Goal: Task Accomplishment & Management: Manage account settings

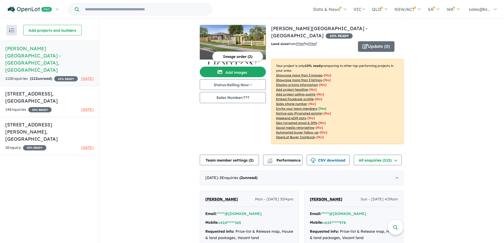
click at [47, 48] on h5 "[PERSON_NAME][GEOGRAPHIC_DATA] - [GEOGRAPHIC_DATA] , [GEOGRAPHIC_DATA]" at bounding box center [49, 59] width 88 height 29
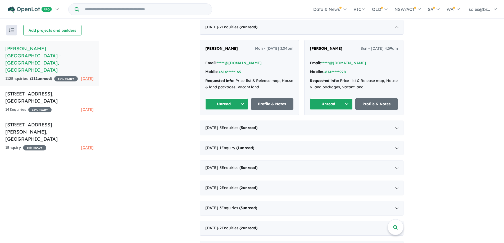
scroll to position [185, 0]
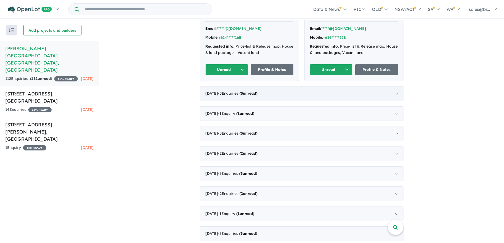
click at [395, 86] on div "July 2025 - 5 Enquir ies ( 5 unread)" at bounding box center [302, 93] width 204 height 15
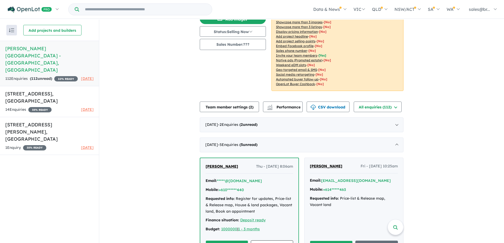
scroll to position [53, 0]
click at [396, 138] on div "July 2025 - 5 Enquir ies ( 5 unread)" at bounding box center [302, 145] width 204 height 15
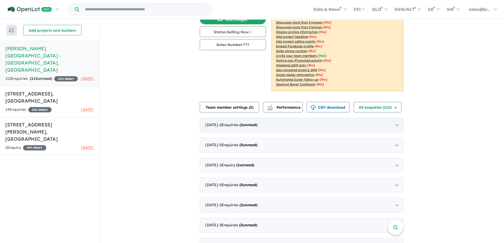
click at [397, 118] on div "August 2025 - 2 Enquir ies ( 2 unread)" at bounding box center [302, 125] width 204 height 15
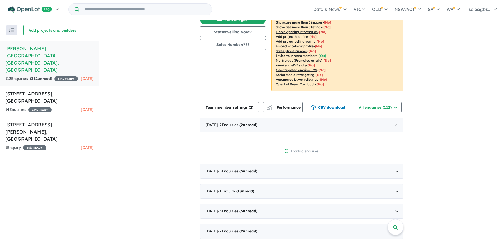
scroll to position [1, 0]
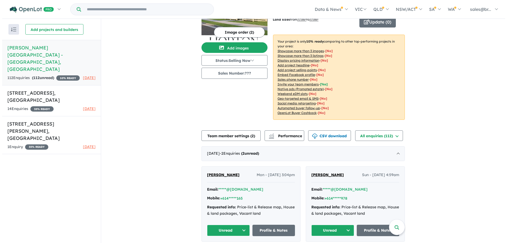
scroll to position [0, 0]
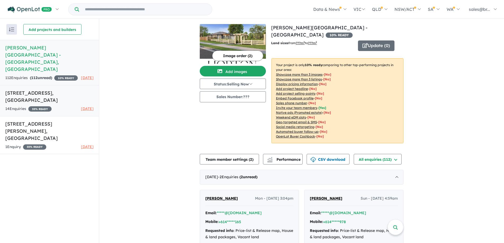
click at [73, 89] on h5 "75 Olive Road - Hampton Park , VIC" at bounding box center [49, 96] width 88 height 14
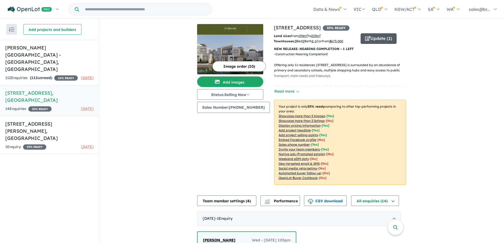
click at [371, 38] on button "Update ( 1 )" at bounding box center [378, 38] width 36 height 11
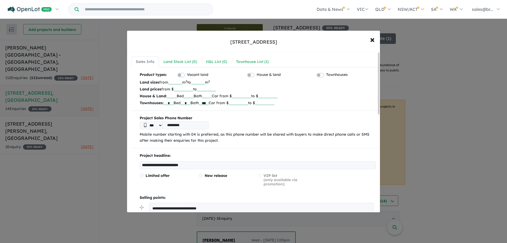
drag, startPoint x: 222, startPoint y: 165, endPoint x: 77, endPoint y: 165, distance: 144.8
click at [77, 165] on div "**********" at bounding box center [253, 121] width 507 height 243
click at [234, 161] on input "**********" at bounding box center [258, 165] width 236 height 8
type input "**********"
click at [249, 63] on div "Townhouse List ( 1 )" at bounding box center [255, 62] width 33 height 6
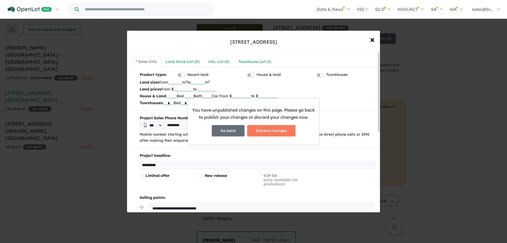
click at [229, 126] on button "Go back" at bounding box center [228, 130] width 33 height 11
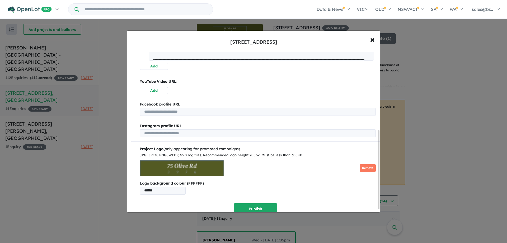
scroll to position [165, 0]
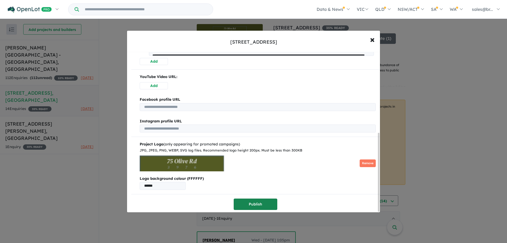
click at [262, 205] on button "Publish" at bounding box center [256, 203] width 44 height 11
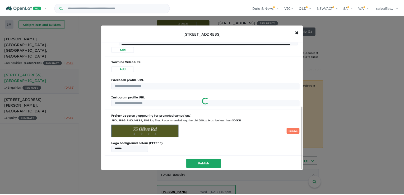
scroll to position [0, 0]
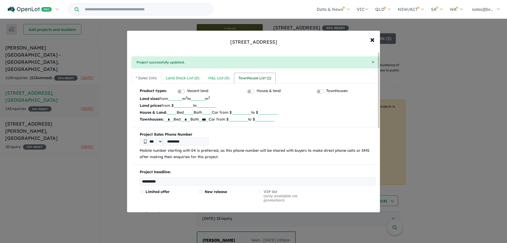
click at [256, 74] on link "Townhouse List ( 1 )" at bounding box center [255, 78] width 42 height 11
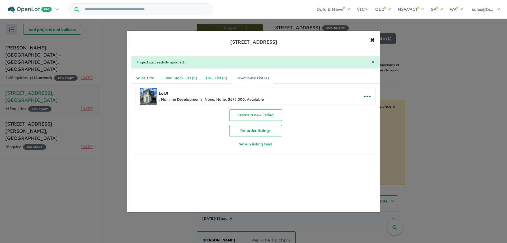
click at [365, 96] on icon "button" at bounding box center [368, 97] width 8 height 8
click at [355, 122] on link "Remove" at bounding box center [355, 122] width 39 height 12
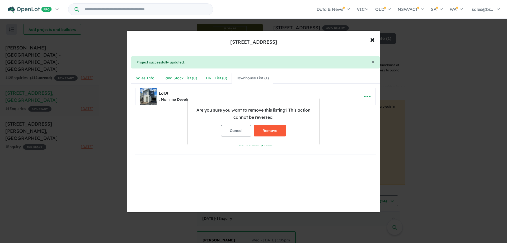
click at [276, 130] on button "Remove" at bounding box center [270, 130] width 32 height 11
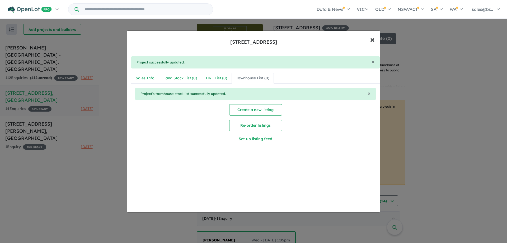
click at [375, 40] on button "× Close" at bounding box center [372, 39] width 15 height 14
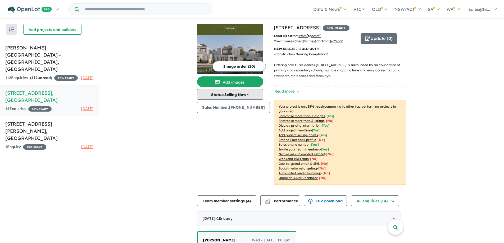
click at [256, 93] on button "Status: Selling Now" at bounding box center [230, 94] width 66 height 11
drag, startPoint x: 218, startPoint y: 141, endPoint x: 220, endPoint y: 139, distance: 3.0
click at [218, 140] on button "Sold Out" at bounding box center [216, 143] width 39 height 12
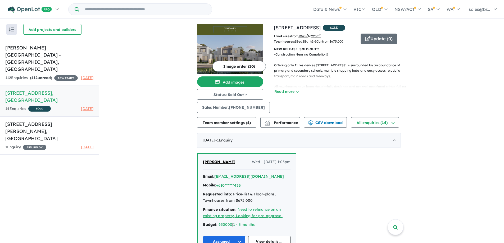
click at [462, 119] on div "View 3 projects in your account 75 Olive Road - Hampton Park SOLD Land sizes fr…" at bounding box center [301, 209] width 404 height 380
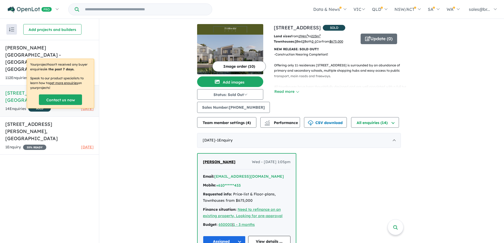
click at [121, 42] on div "View 3 projects in your account 75 Olive Road - Hampton Park SOLD Land sizes fr…" at bounding box center [301, 209] width 404 height 380
click at [63, 143] on div "Recent enquiries first Most unread enquiries first Most enquiries first By name…" at bounding box center [49, 131] width 99 height 224
click at [112, 138] on div "View 3 projects in your account 75 Olive Road - Hampton Park SOLD Land sizes fr…" at bounding box center [301, 209] width 404 height 380
click at [113, 133] on div "View 3 projects in your account 75 Olive Road - Hampton Park SOLD Land sizes fr…" at bounding box center [301, 209] width 404 height 380
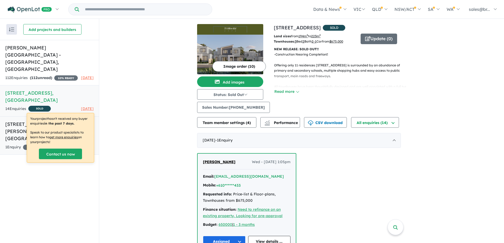
click at [68, 121] on h5 "82 Edward Street - Langwarrin , VIC" at bounding box center [49, 131] width 88 height 21
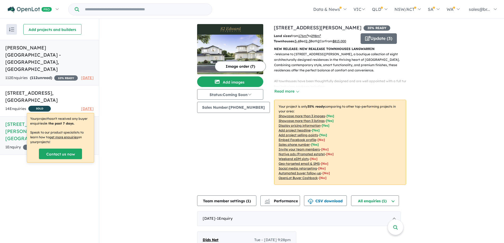
click at [75, 46] on h5 "Horton Park Estate - Langwarrin , VIC" at bounding box center [49, 58] width 88 height 29
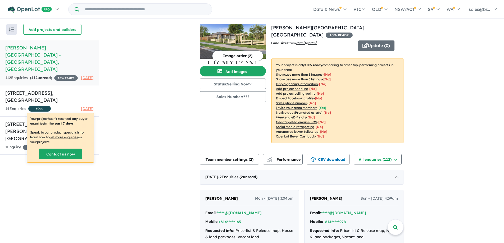
click at [230, 52] on button "Image order ( 2 )" at bounding box center [237, 55] width 51 height 11
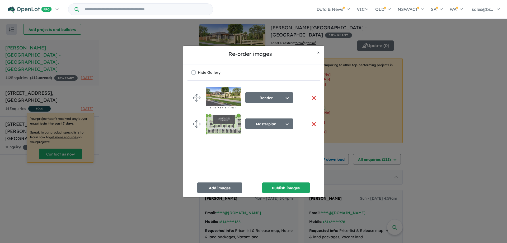
click at [316, 52] on button "× Close" at bounding box center [318, 52] width 11 height 13
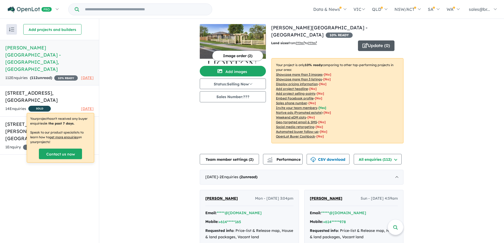
click at [373, 40] on button "Update ( 0 )" at bounding box center [376, 45] width 36 height 11
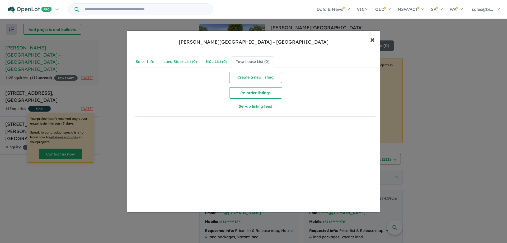
click at [373, 38] on span "×" at bounding box center [372, 39] width 5 height 11
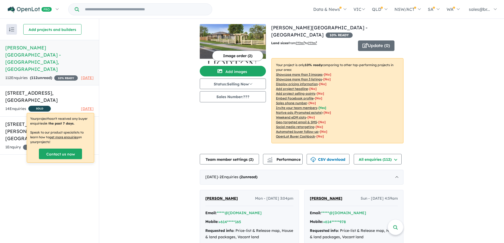
click at [236, 41] on img at bounding box center [233, 44] width 66 height 40
click at [234, 84] on button "Status: Selling Now" at bounding box center [233, 83] width 66 height 11
click at [219, 117] on button "Selling Now" at bounding box center [219, 120] width 39 height 12
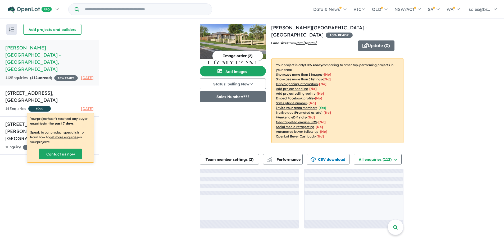
click at [234, 98] on button "Sales Number: ???" at bounding box center [233, 96] width 66 height 11
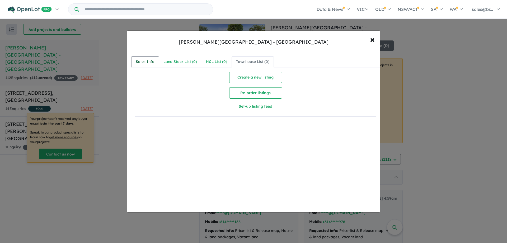
click at [147, 59] on div "Sales Info" at bounding box center [145, 62] width 19 height 6
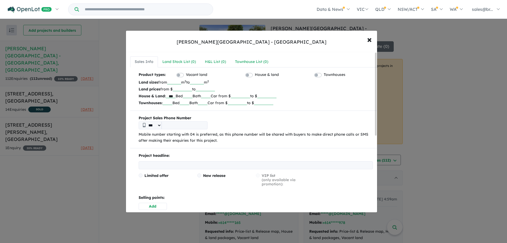
click at [181, 82] on input "number" at bounding box center [174, 81] width 14 height 5
type input "***"
click at [324, 75] on label "Townhouses" at bounding box center [335, 75] width 22 height 6
click at [255, 74] on label "House & land" at bounding box center [267, 75] width 24 height 6
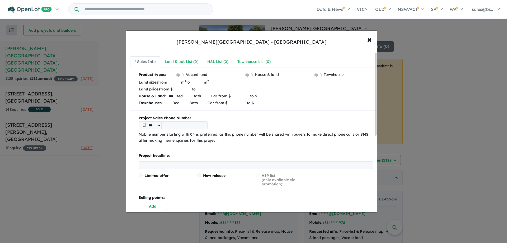
drag, startPoint x: 175, startPoint y: 96, endPoint x: 159, endPoint y: 96, distance: 16.7
click at [159, 96] on p "House & Land: *** Bed Bath Car from $ to $" at bounding box center [256, 96] width 234 height 7
click at [163, 103] on b "Townhouses:" at bounding box center [151, 102] width 24 height 5
click at [168, 103] on input "text" at bounding box center [168, 102] width 10 height 5
type input "***"
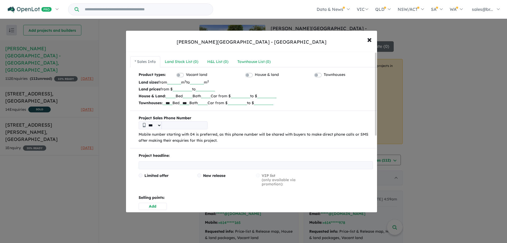
type input "***"
type input "******"
click at [315, 96] on p "House & Land: Bed Bath Car from $ to $" at bounding box center [256, 96] width 234 height 7
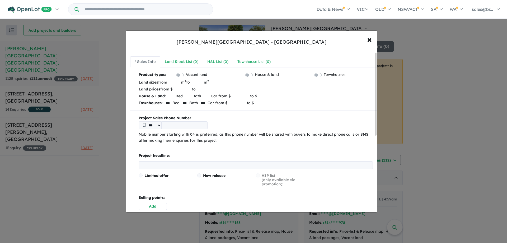
click at [192, 126] on input "tel" at bounding box center [185, 125] width 46 height 8
type input "*********"
click at [265, 121] on b "Project Sales Phone Number" at bounding box center [256, 118] width 234 height 6
click at [194, 162] on input "text" at bounding box center [256, 165] width 234 height 8
type input "**********"
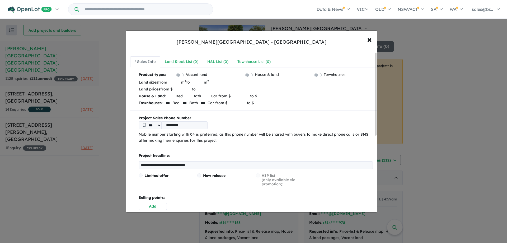
click at [219, 156] on p "Project headline:" at bounding box center [256, 156] width 234 height 6
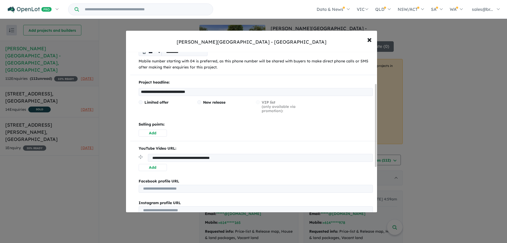
scroll to position [79, 0]
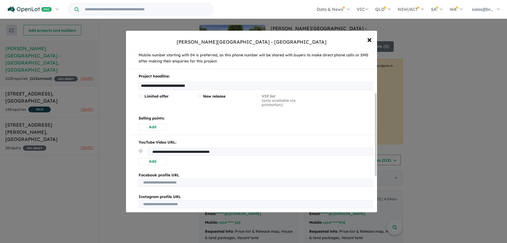
click at [158, 126] on button "Add" at bounding box center [153, 126] width 28 height 7
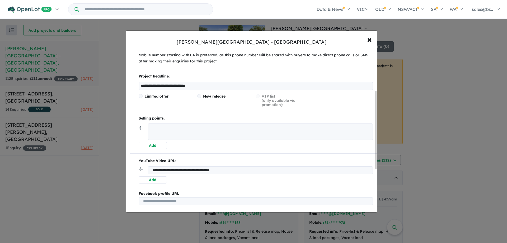
click at [215, 128] on textarea at bounding box center [260, 131] width 225 height 16
paste textarea "**********"
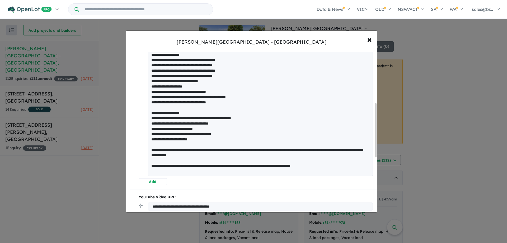
scroll to position [255, 0]
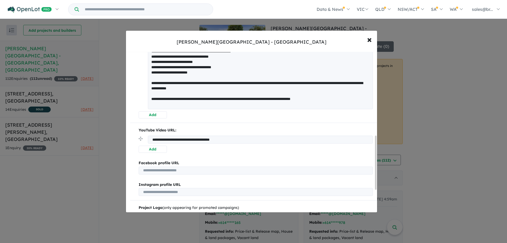
type textarea "**********"
drag, startPoint x: 249, startPoint y: 139, endPoint x: 142, endPoint y: 141, distance: 107.3
click at [142, 111] on li "**********" at bounding box center [256, 28] width 234 height 166
paste input "url"
type input "**********"
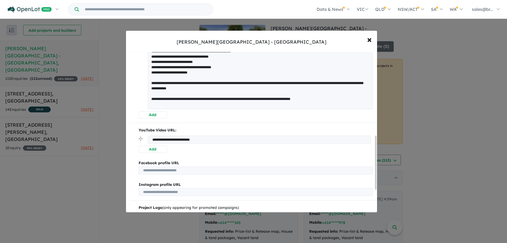
click at [234, 127] on p "YouTube Video URL:" at bounding box center [256, 130] width 234 height 6
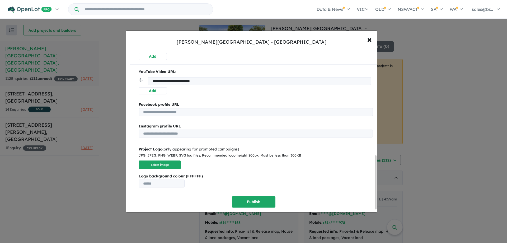
scroll to position [315, 0]
click at [163, 163] on button "Select image" at bounding box center [160, 164] width 42 height 9
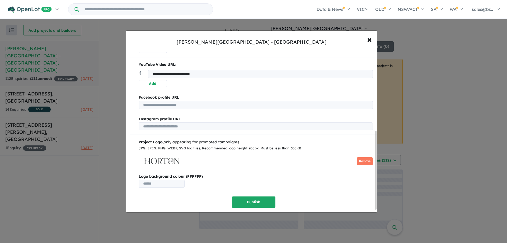
scroll to position [2, 0]
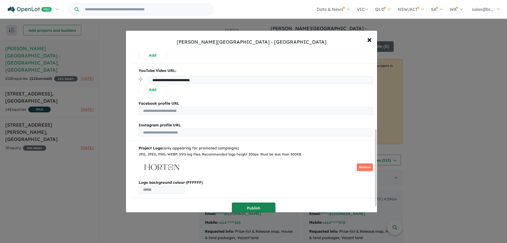
click at [254, 208] on button "Publish" at bounding box center [254, 207] width 44 height 11
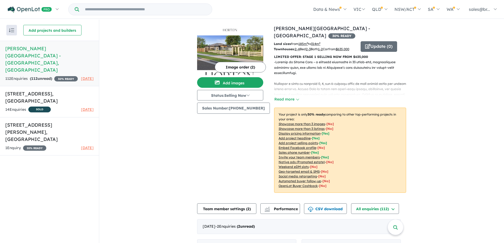
click at [244, 45] on img at bounding box center [230, 55] width 66 height 40
click at [229, 80] on button "Add images" at bounding box center [230, 82] width 66 height 11
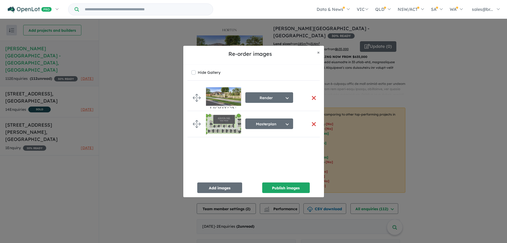
click at [313, 96] on button "button" at bounding box center [314, 97] width 11 height 11
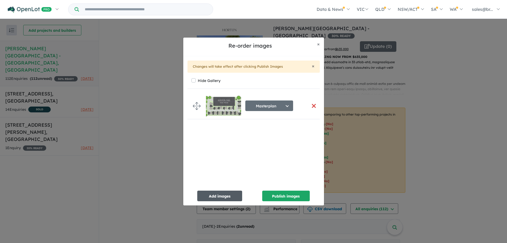
click at [231, 196] on button "Add images" at bounding box center [219, 196] width 45 height 11
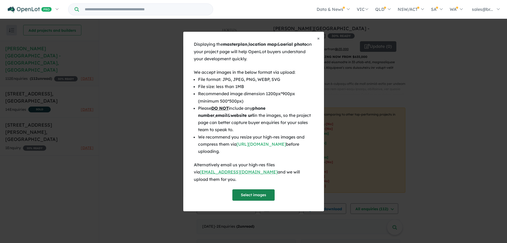
click at [259, 193] on button "Select images" at bounding box center [254, 194] width 42 height 11
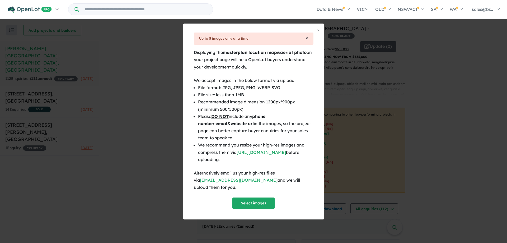
click at [307, 41] on span "×" at bounding box center [307, 38] width 3 height 6
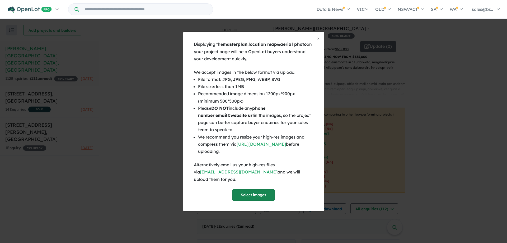
click at [249, 194] on button "Select images" at bounding box center [254, 194] width 42 height 11
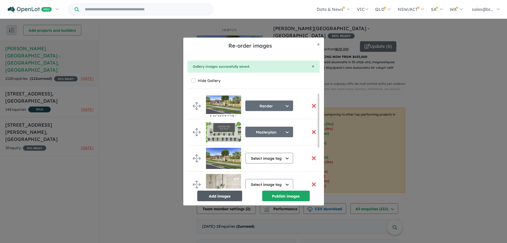
click at [227, 198] on button "Add images" at bounding box center [219, 196] width 45 height 11
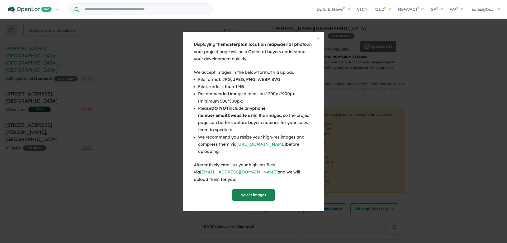
click at [248, 192] on button "Select images" at bounding box center [254, 194] width 42 height 11
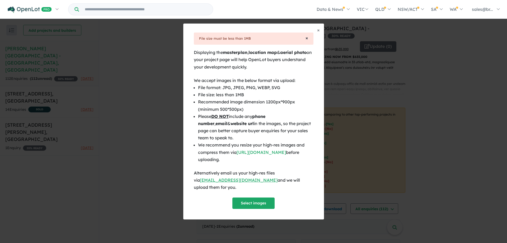
click at [307, 41] on span "×" at bounding box center [307, 38] width 3 height 6
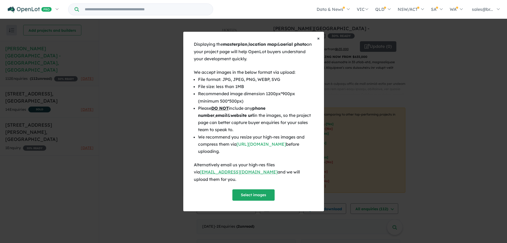
click at [317, 41] on span "×" at bounding box center [318, 38] width 3 height 6
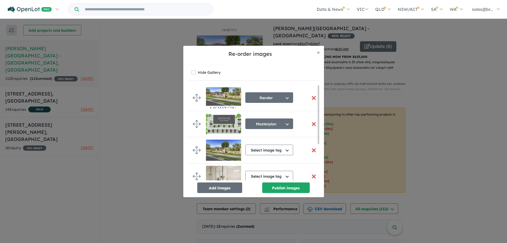
click at [314, 95] on button "button" at bounding box center [314, 97] width 11 height 11
click at [313, 98] on button "button" at bounding box center [314, 97] width 11 height 11
click at [283, 188] on button "Publish images" at bounding box center [286, 187] width 48 height 11
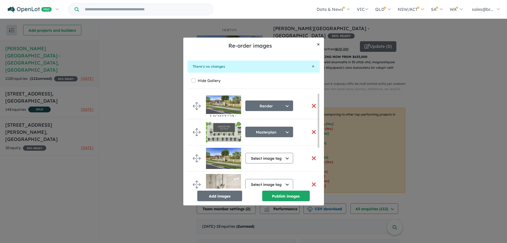
click at [318, 44] on span "×" at bounding box center [318, 44] width 3 height 6
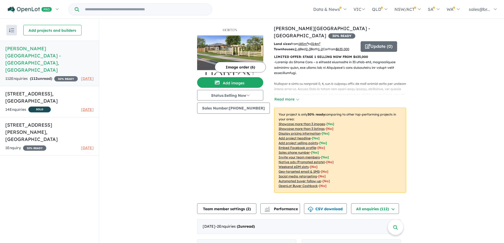
click at [239, 67] on button "Image order ( 6 )" at bounding box center [240, 67] width 51 height 11
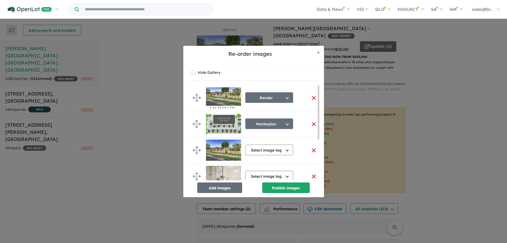
click at [311, 97] on button "button" at bounding box center [314, 97] width 11 height 11
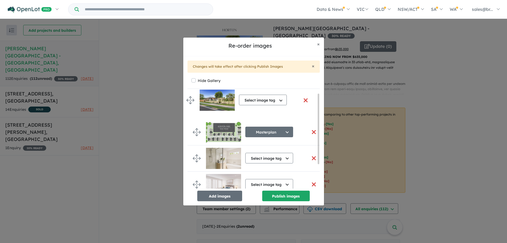
drag, startPoint x: 196, startPoint y: 130, endPoint x: 190, endPoint y: 98, distance: 32.6
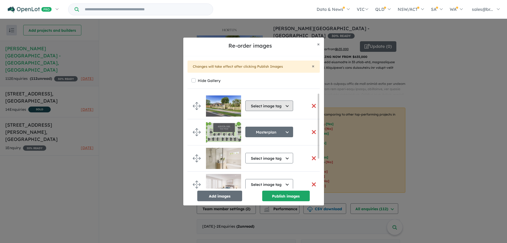
click at [250, 106] on button "Select image tag" at bounding box center [270, 105] width 48 height 11
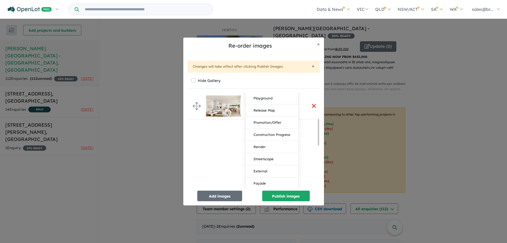
scroll to position [106, 0]
click at [265, 145] on button "Render" at bounding box center [272, 146] width 53 height 12
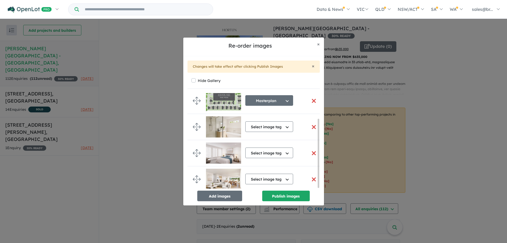
scroll to position [35, 0]
click at [266, 123] on button "Select image tag" at bounding box center [270, 126] width 48 height 11
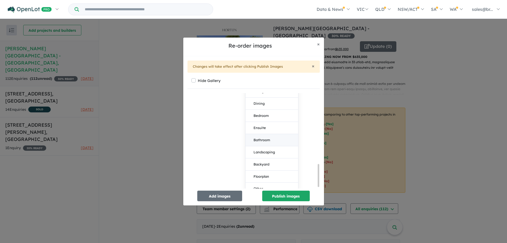
click at [265, 140] on button "Bathroom" at bounding box center [272, 140] width 53 height 12
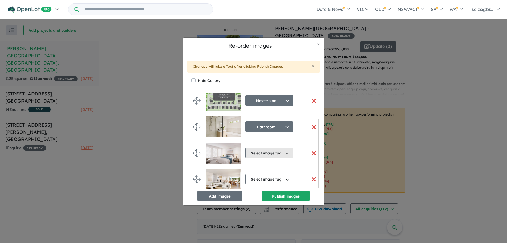
click at [267, 152] on button "Select image tag" at bounding box center [270, 152] width 48 height 11
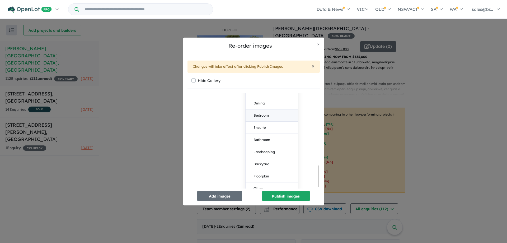
click at [262, 114] on button "Bedroom" at bounding box center [272, 115] width 53 height 12
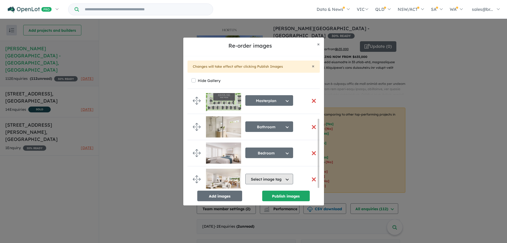
click at [265, 174] on button "Select image tag" at bounding box center [270, 179] width 48 height 11
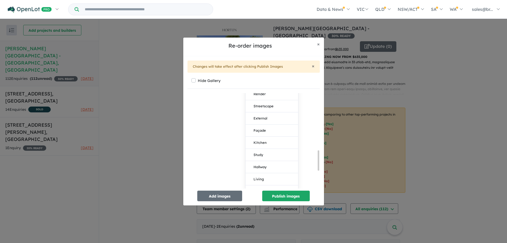
scroll to position [273, 0]
click at [264, 170] on button "Living" at bounding box center [272, 170] width 53 height 12
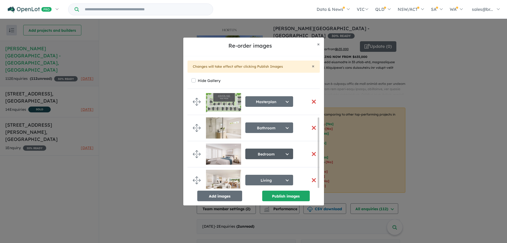
scroll to position [33, 0]
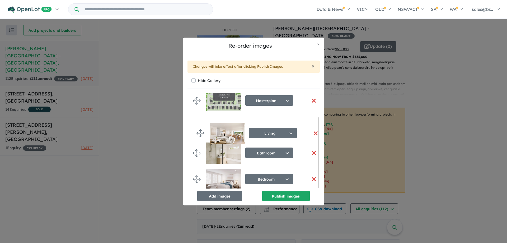
drag, startPoint x: 196, startPoint y: 178, endPoint x: 200, endPoint y: 133, distance: 44.3
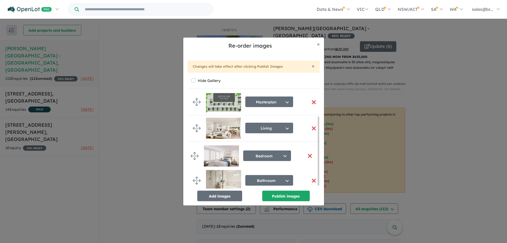
drag, startPoint x: 199, startPoint y: 180, endPoint x: 197, endPoint y: 155, distance: 24.9
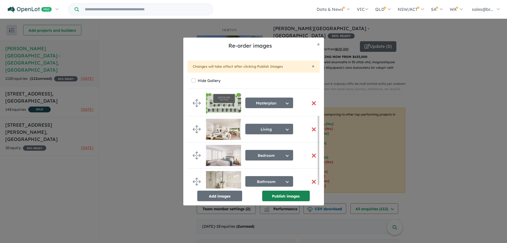
click at [288, 197] on button "Publish images" at bounding box center [286, 196] width 48 height 11
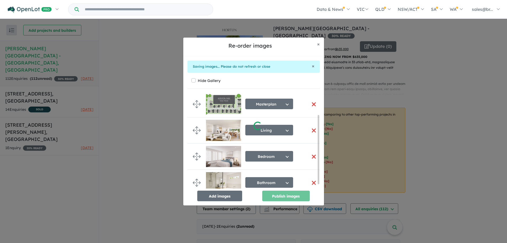
scroll to position [29, 0]
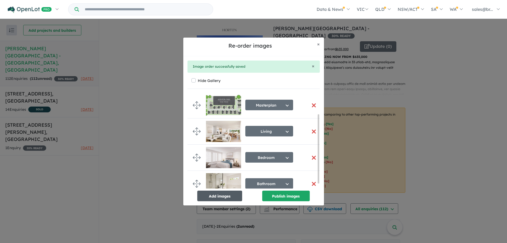
click at [214, 195] on button "Add images" at bounding box center [219, 196] width 45 height 11
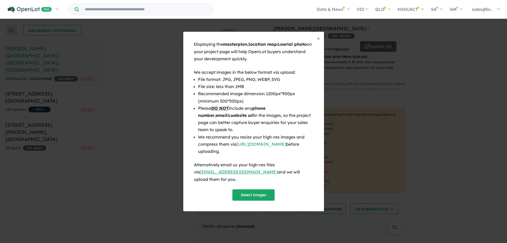
scroll to position [28, 0]
click at [256, 193] on button "Select images" at bounding box center [254, 194] width 42 height 11
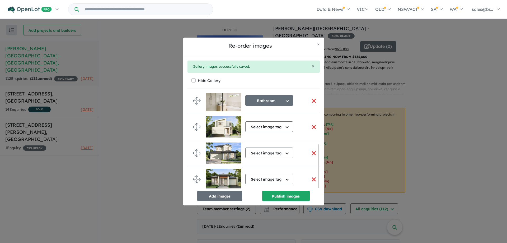
scroll to position [114, 0]
click at [279, 195] on button "Publish images" at bounding box center [286, 196] width 48 height 11
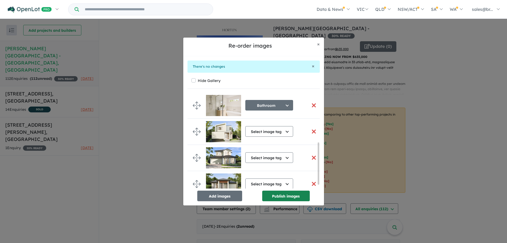
scroll to position [113, 0]
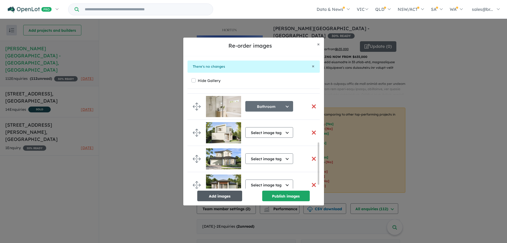
click at [222, 192] on button "Add images" at bounding box center [219, 196] width 45 height 11
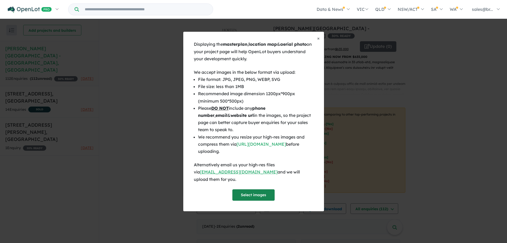
click at [252, 192] on button "Select images" at bounding box center [254, 194] width 42 height 11
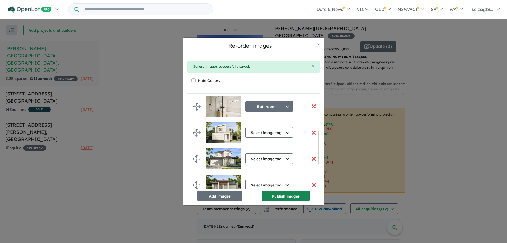
click at [286, 193] on button "Publish images" at bounding box center [286, 196] width 48 height 11
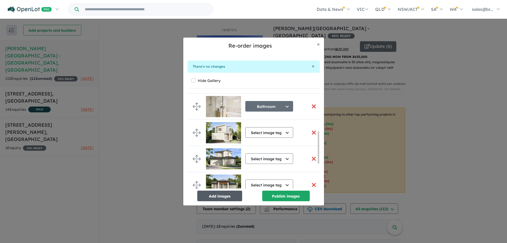
click at [234, 198] on button "Add images" at bounding box center [219, 196] width 45 height 11
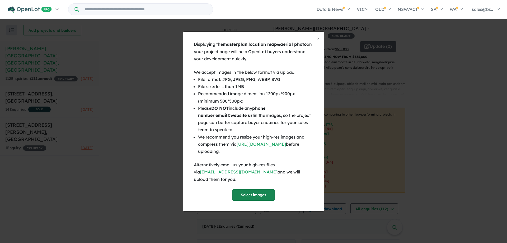
click at [253, 192] on button "Select images" at bounding box center [254, 194] width 42 height 11
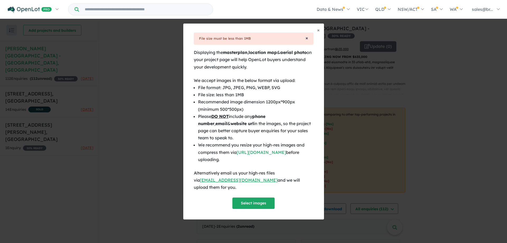
click at [306, 41] on span "×" at bounding box center [307, 38] width 3 height 6
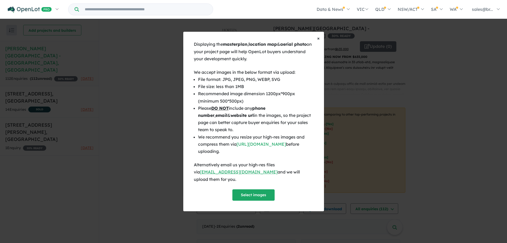
click at [319, 41] on span "×" at bounding box center [318, 38] width 3 height 6
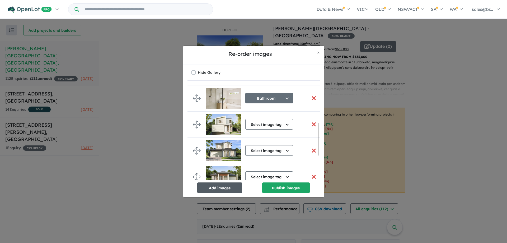
click at [230, 186] on button "Add images" at bounding box center [219, 187] width 45 height 11
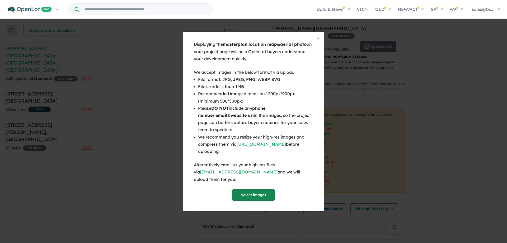
click at [255, 194] on button "Select images" at bounding box center [254, 194] width 42 height 11
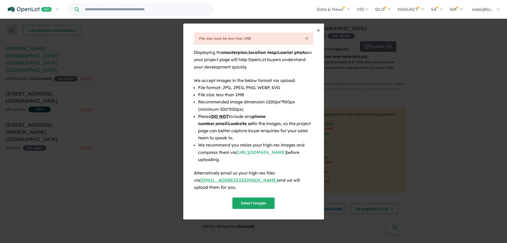
click at [319, 33] on span "×" at bounding box center [318, 30] width 3 height 6
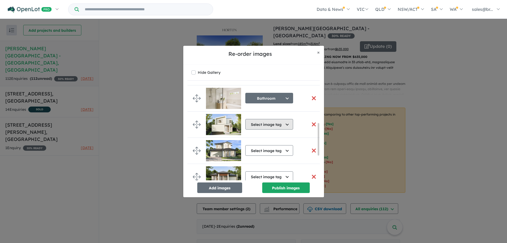
click at [273, 123] on button "Select image tag" at bounding box center [270, 124] width 48 height 11
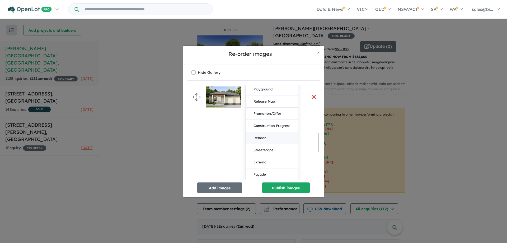
click at [268, 140] on button "Render" at bounding box center [272, 138] width 53 height 12
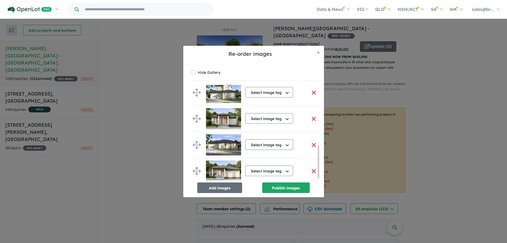
scroll to position [151, 0]
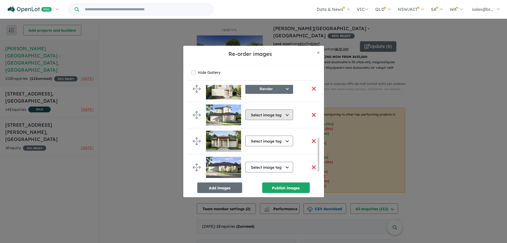
click at [274, 114] on button "Select image tag" at bounding box center [270, 114] width 48 height 11
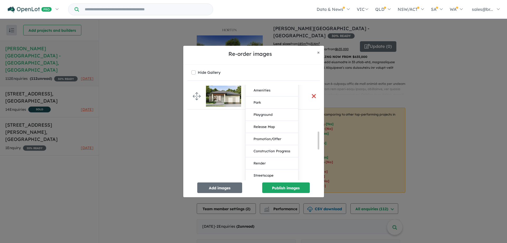
scroll to position [256, 0]
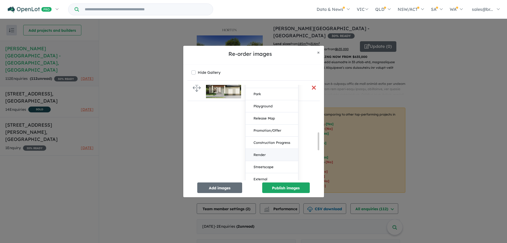
click at [258, 155] on button "Render" at bounding box center [272, 155] width 53 height 12
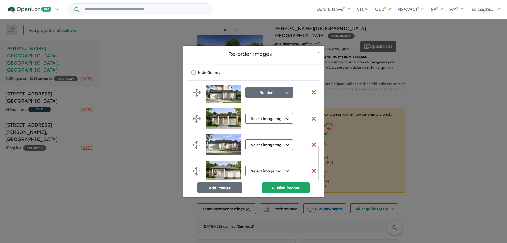
scroll to position [175, 0]
click at [271, 117] on button "Select image tag" at bounding box center [270, 118] width 48 height 11
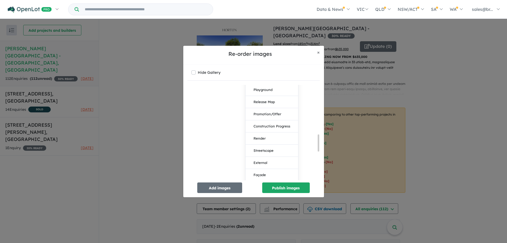
scroll to position [307, 0]
click at [266, 130] on button "Render" at bounding box center [272, 130] width 53 height 12
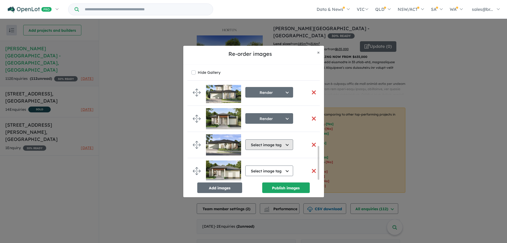
click at [272, 141] on button "Select image tag" at bounding box center [270, 144] width 48 height 11
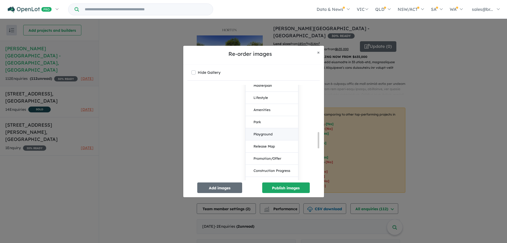
scroll to position [334, 0]
click at [264, 128] on button "Render" at bounding box center [272, 130] width 53 height 12
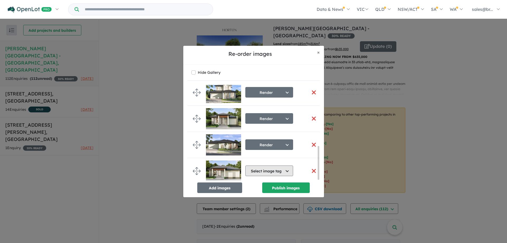
click at [271, 168] on button "Select image tag" at bounding box center [270, 170] width 48 height 11
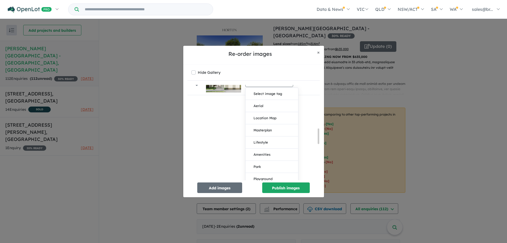
scroll to position [281, 0]
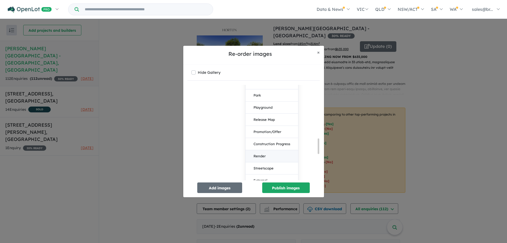
click at [271, 153] on button "Render" at bounding box center [272, 156] width 53 height 12
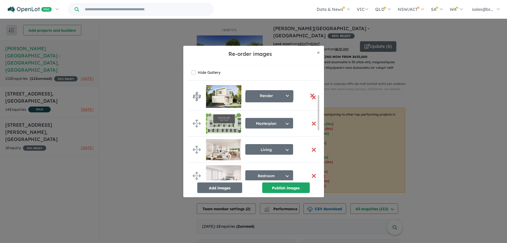
scroll to position [24, 0]
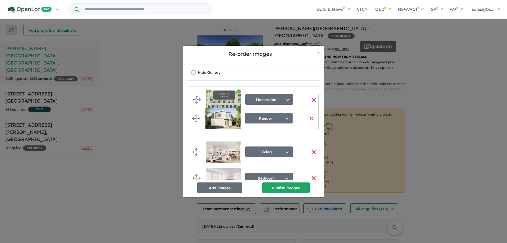
drag, startPoint x: 196, startPoint y: 138, endPoint x: 196, endPoint y: 117, distance: 21.2
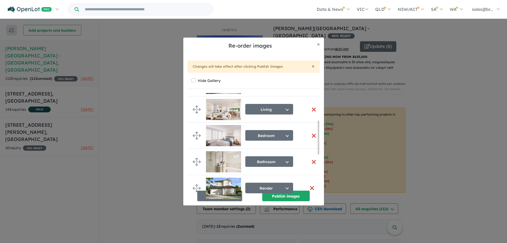
scroll to position [82, 0]
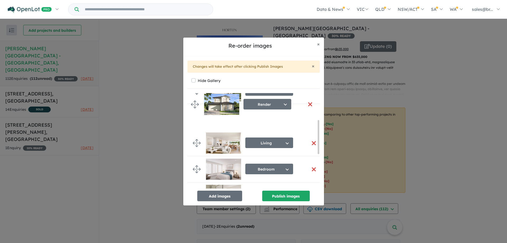
drag, startPoint x: 198, startPoint y: 186, endPoint x: 196, endPoint y: 102, distance: 83.8
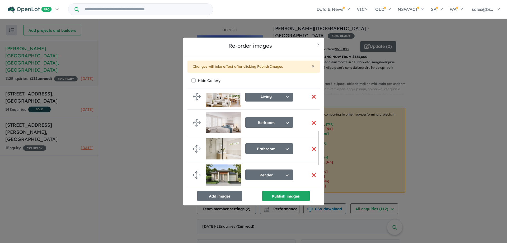
scroll to position [120, 0]
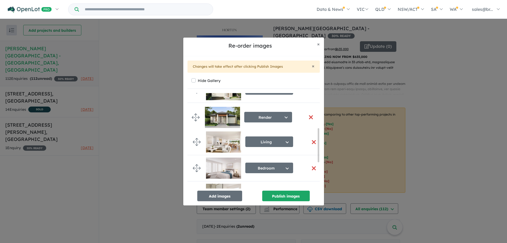
drag, startPoint x: 196, startPoint y: 172, endPoint x: 195, endPoint y: 116, distance: 56.3
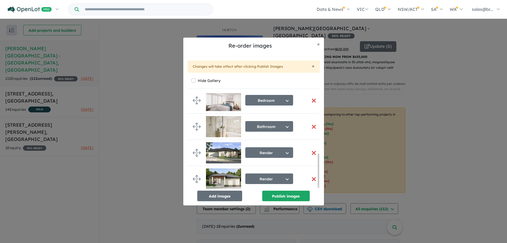
scroll to position [170, 0]
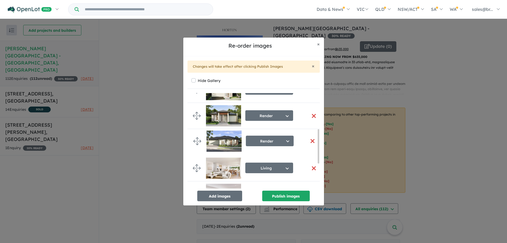
drag, startPoint x: 197, startPoint y: 152, endPoint x: 197, endPoint y: 142, distance: 10.3
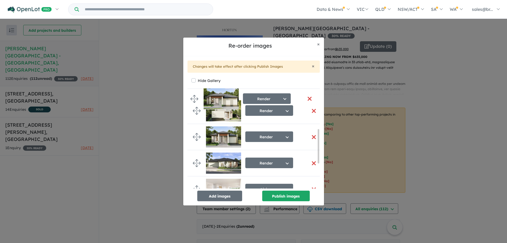
scroll to position [97, 0]
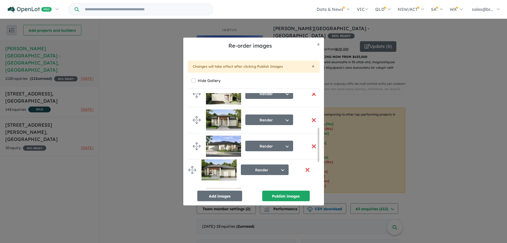
drag, startPoint x: 199, startPoint y: 175, endPoint x: 195, endPoint y: 167, distance: 8.9
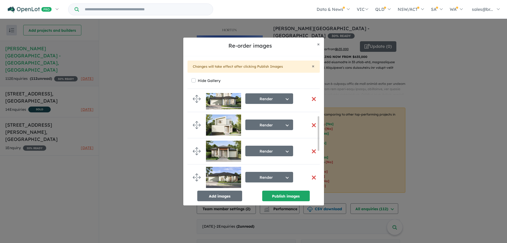
scroll to position [36, 0]
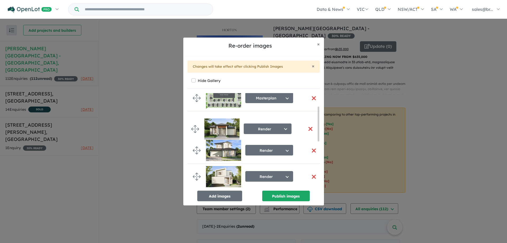
drag, startPoint x: 199, startPoint y: 176, endPoint x: 197, endPoint y: 128, distance: 47.9
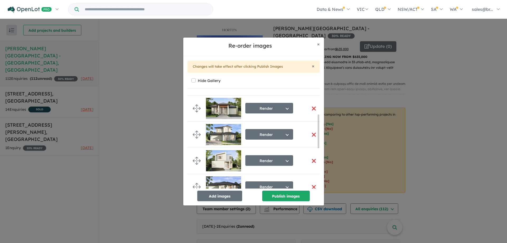
scroll to position [62, 0]
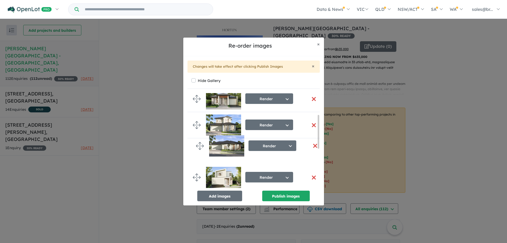
drag, startPoint x: 195, startPoint y: 175, endPoint x: 198, endPoint y: 144, distance: 31.9
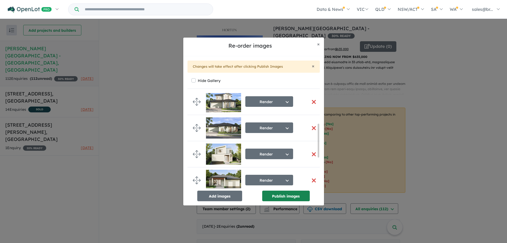
click at [285, 198] on button "Publish images" at bounding box center [286, 196] width 48 height 11
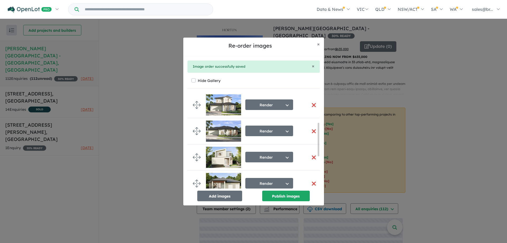
scroll to position [85, 0]
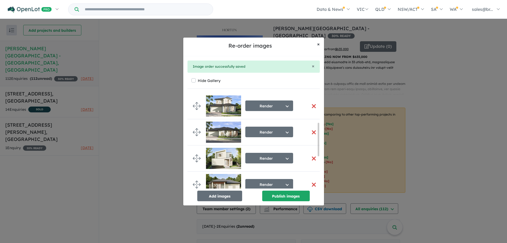
click at [317, 45] on button "× Close" at bounding box center [318, 44] width 11 height 13
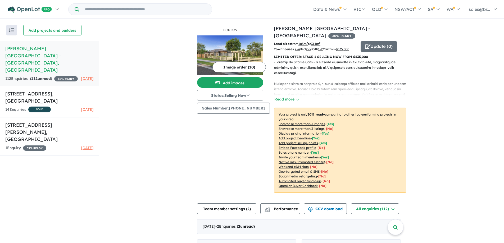
click at [233, 46] on img at bounding box center [230, 55] width 66 height 40
click at [315, 127] on u "Showcase more than 3 listings" at bounding box center [301, 129] width 46 height 4
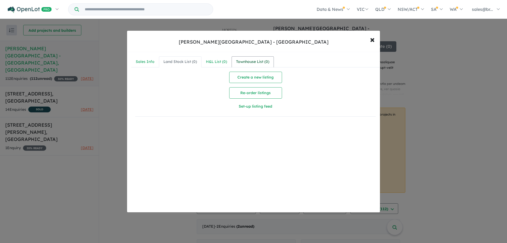
click at [250, 62] on div "Townhouse List ( 0 )" at bounding box center [252, 62] width 33 height 6
click at [252, 73] on button "Create a new listing" at bounding box center [255, 77] width 53 height 11
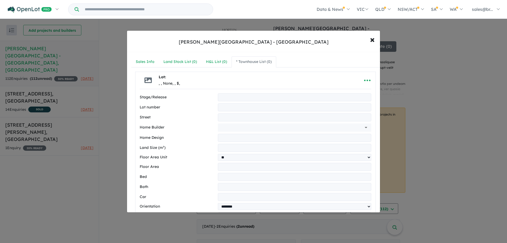
click at [245, 99] on input "text" at bounding box center [295, 97] width 154 height 8
type input "*"
type input "**"
type input "**********"
click at [242, 130] on input "text" at bounding box center [287, 127] width 135 height 8
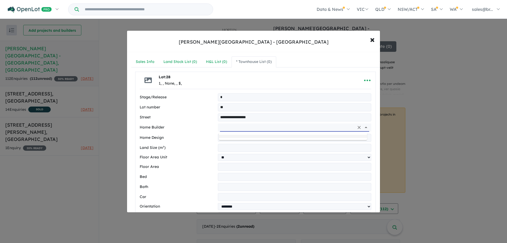
click at [198, 137] on label "Home Design" at bounding box center [178, 138] width 76 height 6
click at [233, 147] on input "number" at bounding box center [295, 148] width 154 height 8
type input "*"
type input "***"
click at [232, 158] on select "** **" at bounding box center [295, 157] width 154 height 7
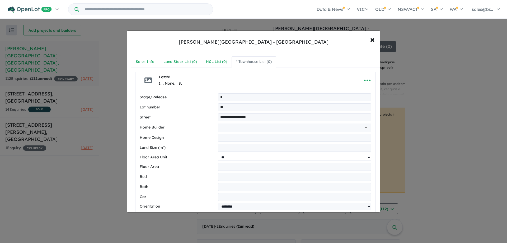
select select "**"
click at [218, 154] on select "** **" at bounding box center [295, 157] width 154 height 7
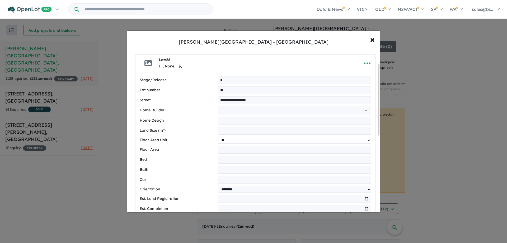
scroll to position [26, 0]
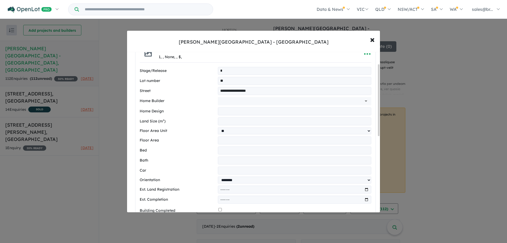
click at [228, 141] on input "number" at bounding box center [295, 140] width 154 height 8
type input "*****"
click at [204, 123] on label "Land Size (m²)" at bounding box center [178, 121] width 76 height 6
click at [238, 154] on input "number" at bounding box center [295, 150] width 154 height 8
type input "*"
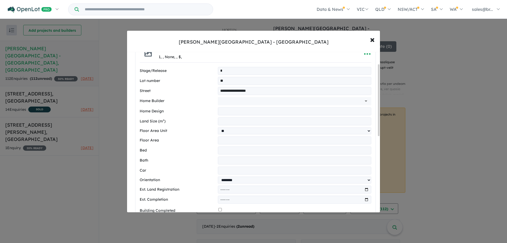
type input "*"
click at [199, 160] on label "Bath" at bounding box center [178, 160] width 76 height 6
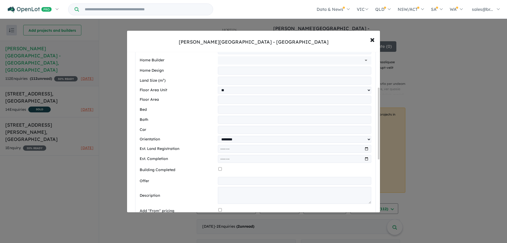
scroll to position [79, 0]
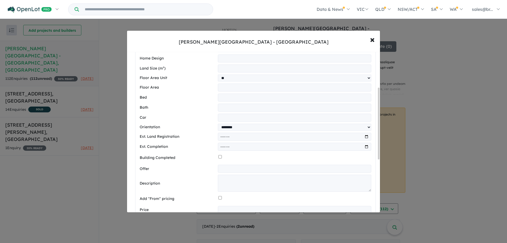
click at [247, 151] on input "month" at bounding box center [295, 147] width 154 height 8
click at [194, 150] on label "Est. Completion" at bounding box center [178, 147] width 76 height 6
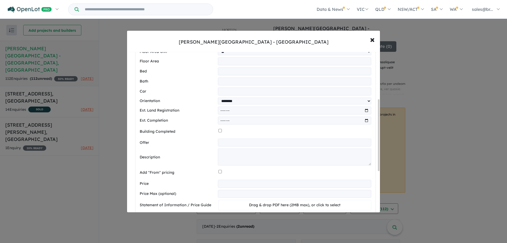
scroll to position [106, 0]
click at [238, 145] on input "text" at bounding box center [295, 142] width 154 height 8
paste input "**********"
type input "**********"
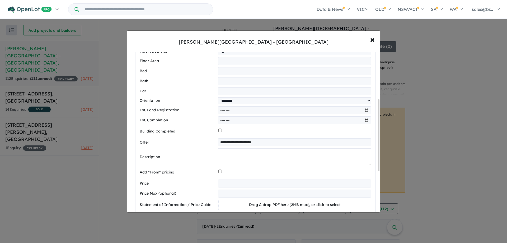
click at [227, 153] on textarea at bounding box center [295, 156] width 154 height 17
paste textarea "**********"
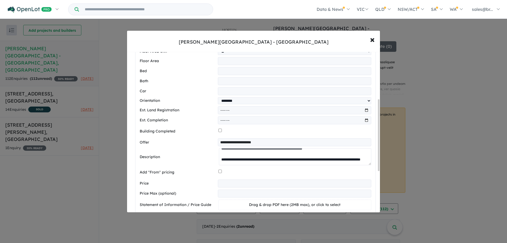
scroll to position [183, 0]
type textarea "**********"
click at [226, 183] on input "number" at bounding box center [295, 183] width 154 height 8
type input "******"
click at [220, 187] on input "******" at bounding box center [295, 183] width 154 height 8
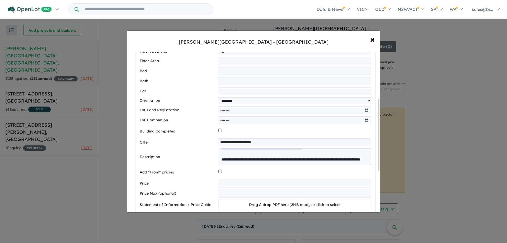
click at [202, 151] on div "Description" at bounding box center [256, 156] width 232 height 17
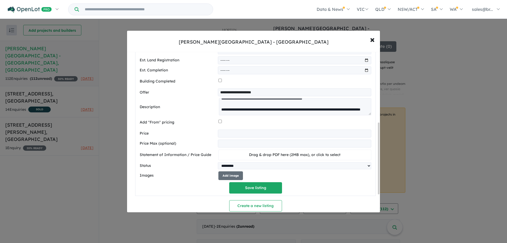
scroll to position [159, 0]
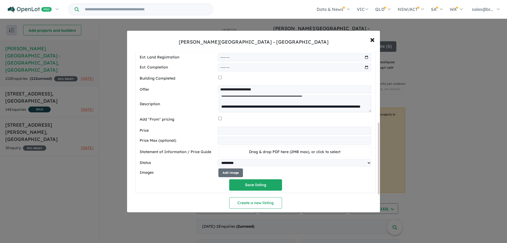
click at [283, 153] on span "Drag & drop PDF here (2MB max), or click to select" at bounding box center [294, 151] width 91 height 5
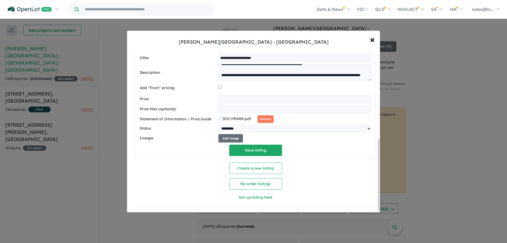
scroll to position [195, 0]
click at [233, 137] on button "Add image" at bounding box center [231, 138] width 25 height 9
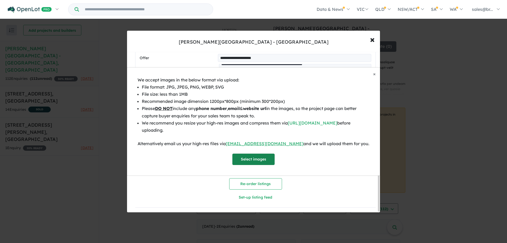
click at [256, 160] on button "Select images" at bounding box center [254, 159] width 42 height 11
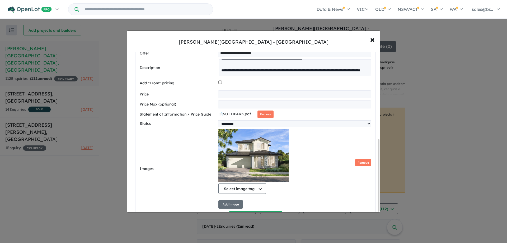
scroll to position [2, 0]
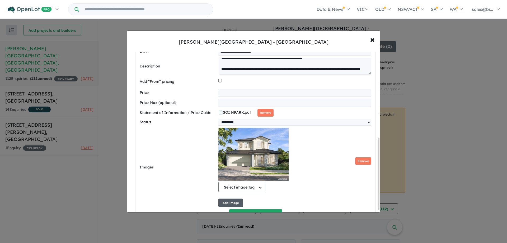
click at [234, 205] on button "Add image" at bounding box center [231, 202] width 25 height 9
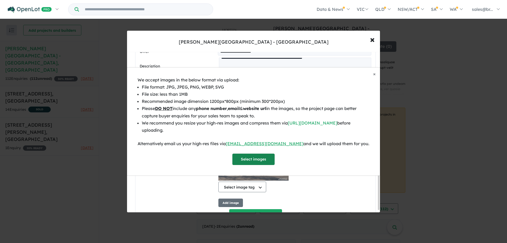
click at [253, 161] on button "Select images" at bounding box center [254, 159] width 42 height 11
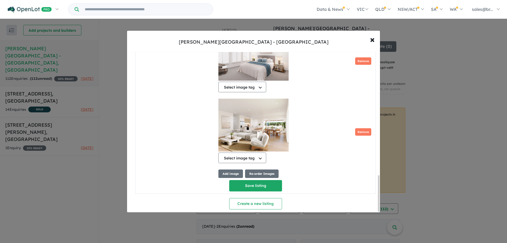
scroll to position [549, 0]
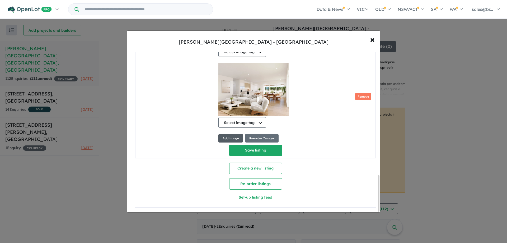
click at [235, 136] on button "Add image" at bounding box center [231, 138] width 25 height 9
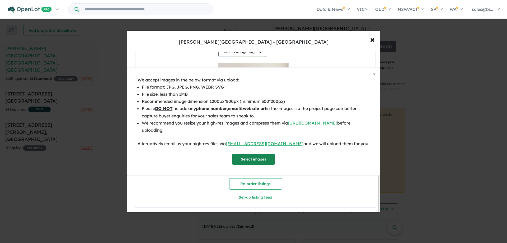
click at [254, 159] on button "Select images" at bounding box center [254, 159] width 42 height 11
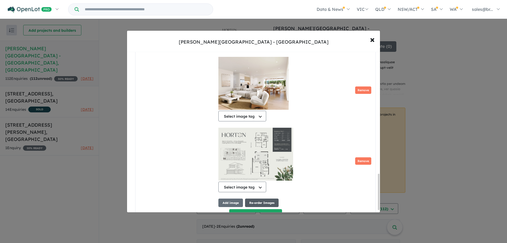
click at [262, 206] on button "Re-order Images" at bounding box center [262, 202] width 34 height 9
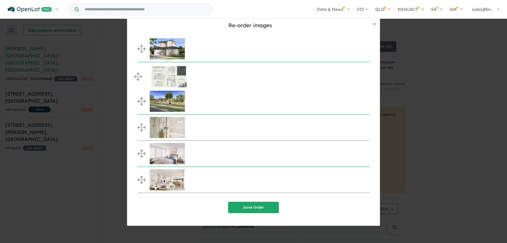
drag, startPoint x: 138, startPoint y: 179, endPoint x: 129, endPoint y: 76, distance: 103.7
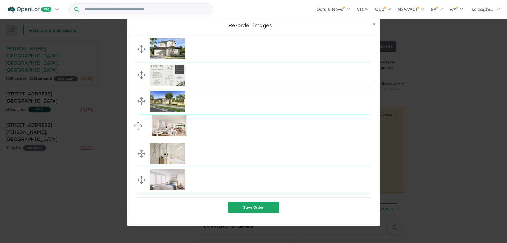
drag, startPoint x: 139, startPoint y: 179, endPoint x: 130, endPoint y: 125, distance: 54.9
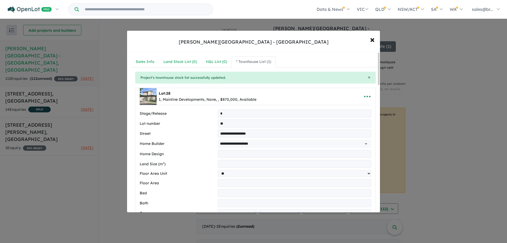
select select "**"
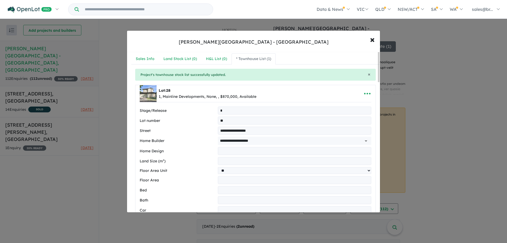
click at [336, 38] on div "Horton Park Estate - Langwarrin × Close" at bounding box center [253, 41] width 253 height 21
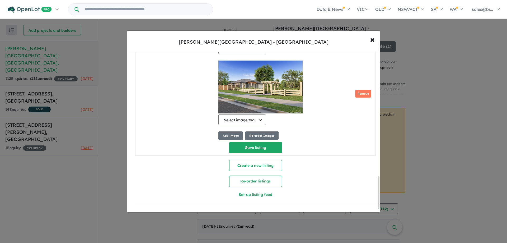
scroll to position [636, 0]
click at [257, 147] on button "Save listing" at bounding box center [255, 147] width 53 height 11
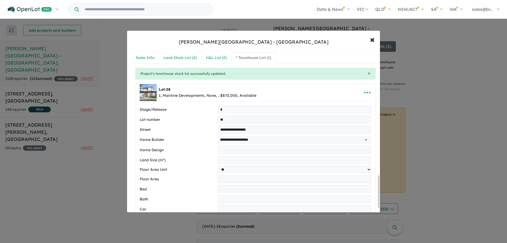
select select "**"
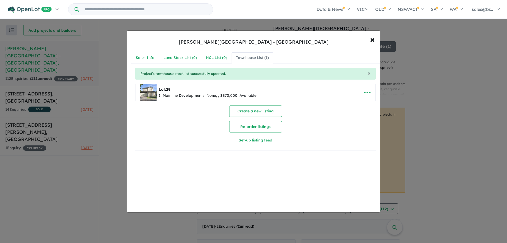
click at [327, 37] on div "Horton Park Estate - Langwarrin × Close" at bounding box center [253, 41] width 253 height 21
click at [260, 110] on button "Create a new listing" at bounding box center [255, 110] width 53 height 11
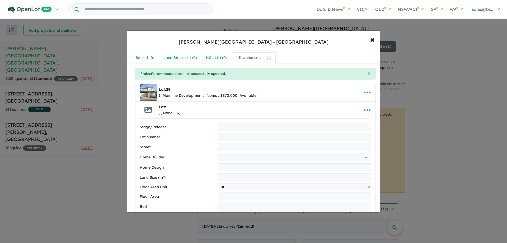
click at [261, 128] on input "text" at bounding box center [295, 127] width 154 height 8
type input "*"
type input "**"
type input "**********"
click at [227, 158] on input "text" at bounding box center [287, 157] width 135 height 8
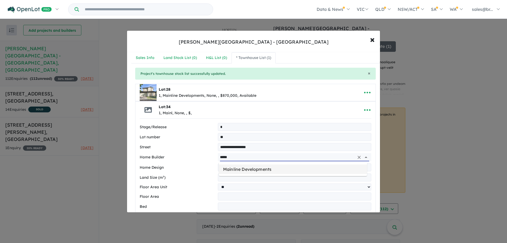
click at [253, 167] on li "Mainline Developments" at bounding box center [293, 169] width 148 height 10
type input "**********"
click at [232, 179] on input "number" at bounding box center [295, 177] width 154 height 8
type input "***"
type input "*****"
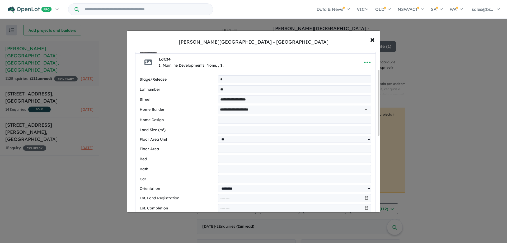
scroll to position [53, 0]
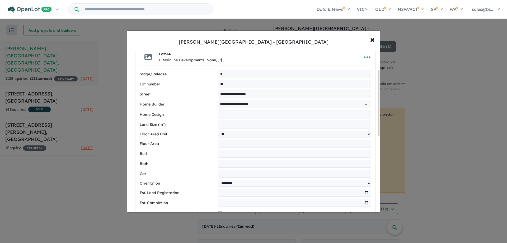
click at [265, 156] on input "number" at bounding box center [295, 154] width 154 height 8
type input "*"
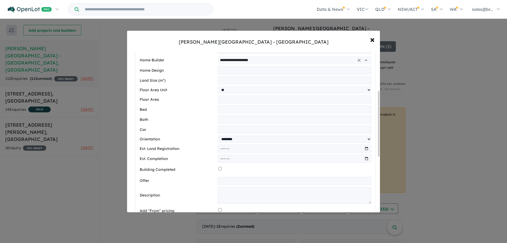
scroll to position [106, 0]
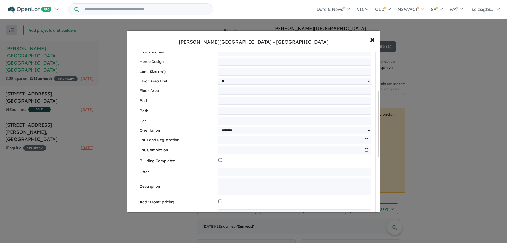
click at [239, 176] on input "text" at bounding box center [295, 172] width 154 height 8
paste input "**********"
type input "**********"
click at [227, 184] on textarea at bounding box center [295, 186] width 154 height 17
paste textarea "**********"
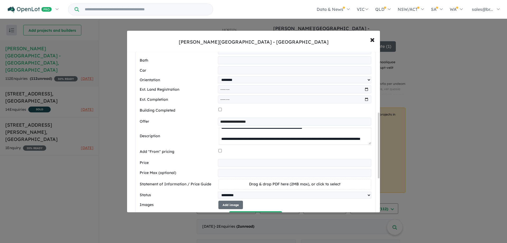
scroll to position [159, 0]
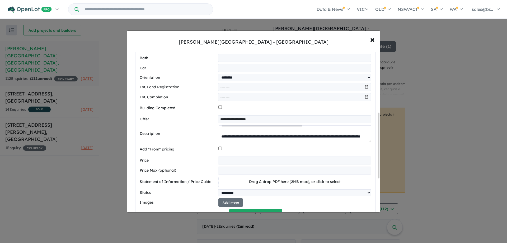
type textarea "**********"
click at [247, 162] on input "number" at bounding box center [295, 160] width 154 height 8
type input "******"
click at [278, 182] on span "Drag & drop PDF here (2MB max), or click to select" at bounding box center [294, 181] width 91 height 5
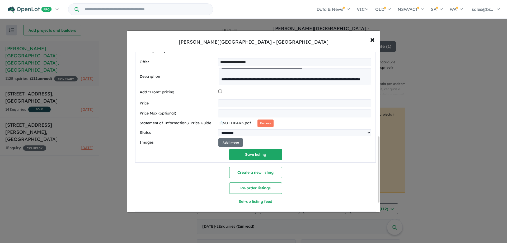
scroll to position [229, 0]
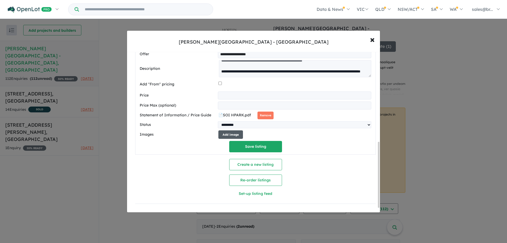
click at [235, 132] on button "Add image" at bounding box center [231, 134] width 25 height 9
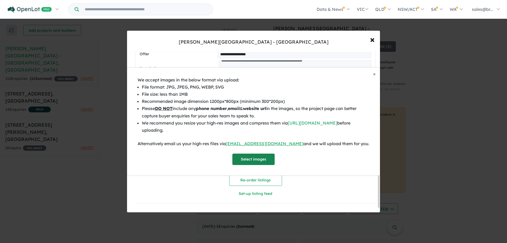
click at [259, 158] on button "Select images" at bounding box center [254, 159] width 42 height 11
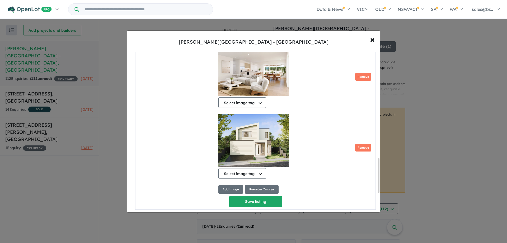
scroll to position [587, 0]
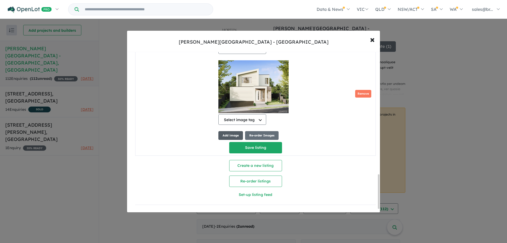
click at [227, 133] on button "Add image" at bounding box center [231, 135] width 25 height 9
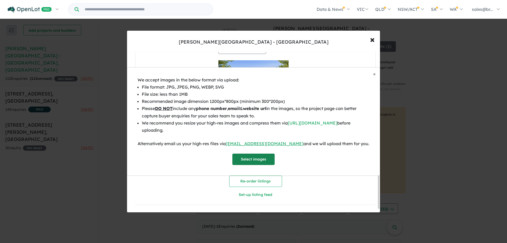
click at [246, 160] on button "Select images" at bounding box center [254, 159] width 42 height 11
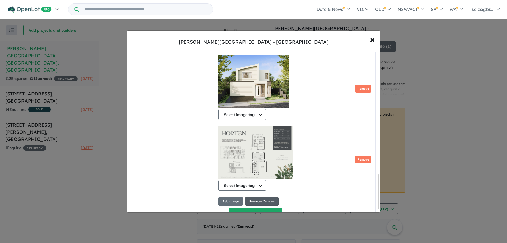
click at [264, 206] on button "Re-order Images" at bounding box center [262, 201] width 34 height 9
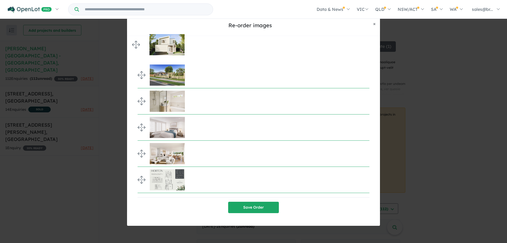
drag, startPoint x: 143, startPoint y: 152, endPoint x: 132, endPoint y: 43, distance: 109.7
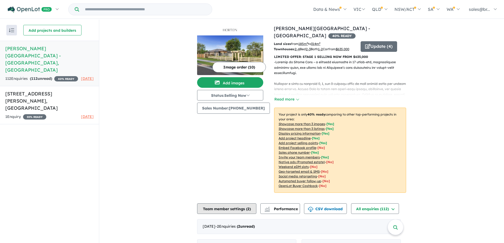
click at [239, 205] on button "Team member settings ( 2 )" at bounding box center [226, 208] width 59 height 11
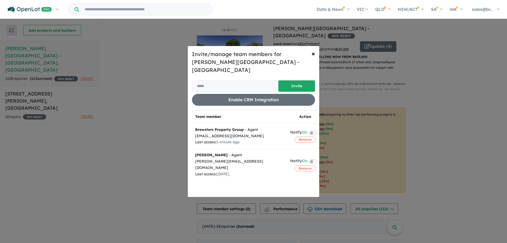
click at [319, 158] on label at bounding box center [319, 161] width 1 height 6
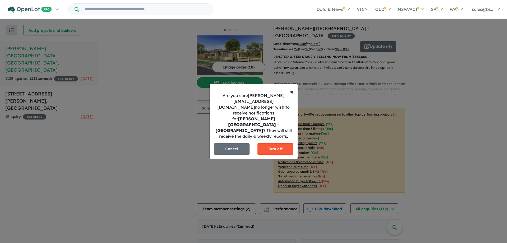
click at [281, 143] on button "Turn off" at bounding box center [276, 148] width 36 height 11
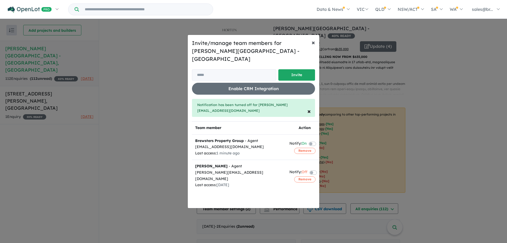
click at [313, 46] on span "×" at bounding box center [313, 42] width 3 height 8
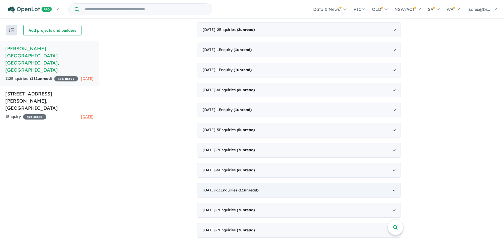
scroll to position [687, 0]
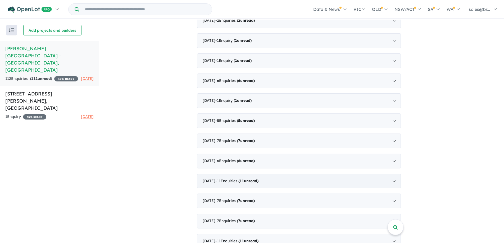
click at [394, 178] on div "July 2022 - 11 Enquir ies ( 11 unread)" at bounding box center [299, 181] width 204 height 15
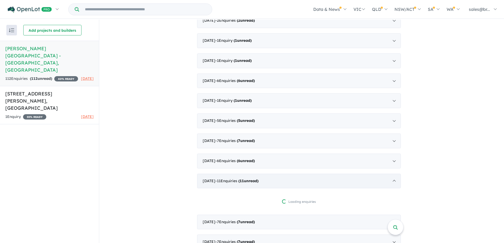
scroll to position [1, 0]
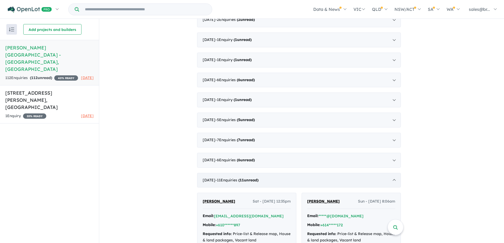
click at [394, 178] on div "July 2022 - 11 Enquir ies ( 11 unread)" at bounding box center [299, 180] width 204 height 15
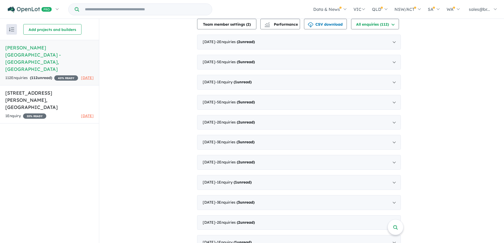
scroll to position [52, 0]
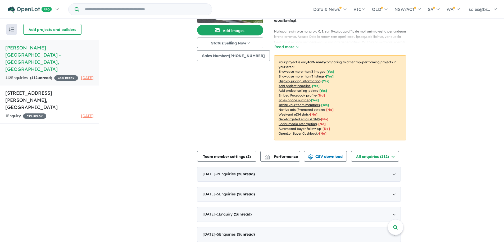
click at [395, 170] on div "August 2025 - 2 Enquir ies ( 2 unread)" at bounding box center [299, 174] width 204 height 15
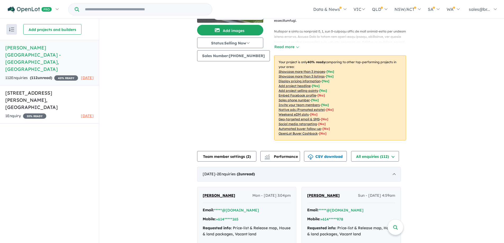
click at [395, 170] on div "August 2025 - 2 Enquir ies ( 2 unread)" at bounding box center [299, 174] width 204 height 15
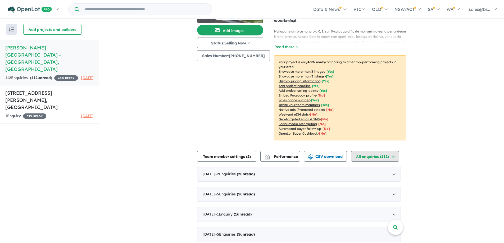
click at [395, 157] on button "All enquiries ( 112 )" at bounding box center [375, 156] width 48 height 11
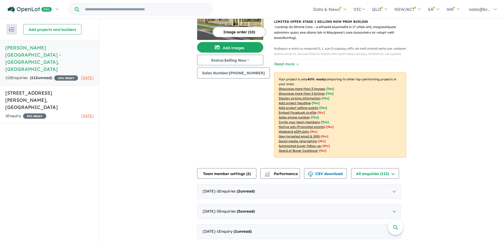
scroll to position [25, 0]
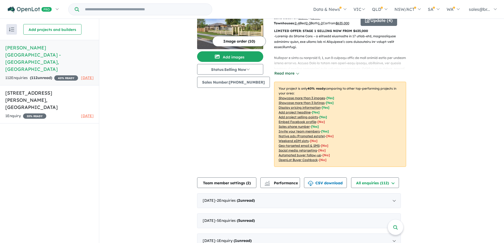
click at [279, 71] on button "Read more" at bounding box center [286, 73] width 25 height 6
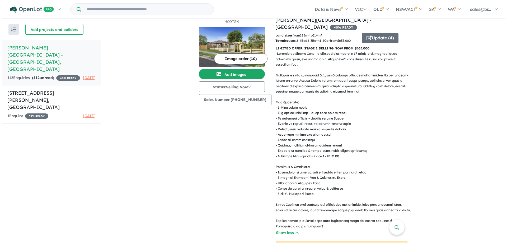
scroll to position [0, 0]
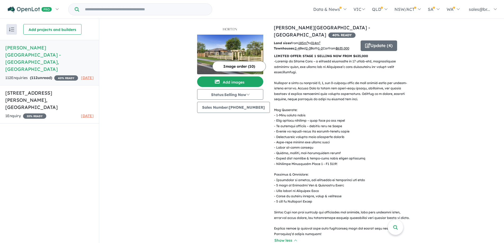
click at [249, 37] on img at bounding box center [230, 55] width 66 height 40
click at [233, 67] on button "Image order ( 10 )" at bounding box center [238, 66] width 53 height 11
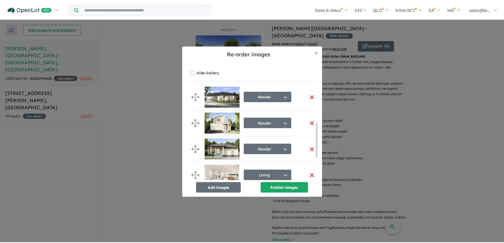
scroll to position [164, 0]
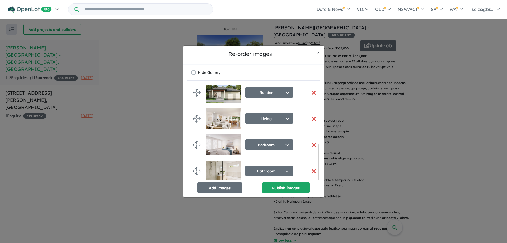
click at [319, 53] on span "×" at bounding box center [318, 52] width 3 height 6
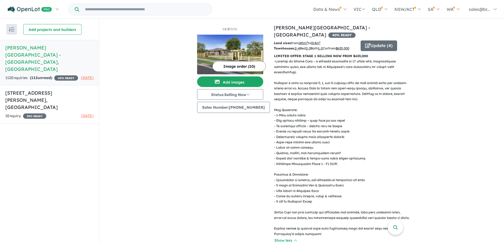
scroll to position [0, 0]
